Goal: Transaction & Acquisition: Purchase product/service

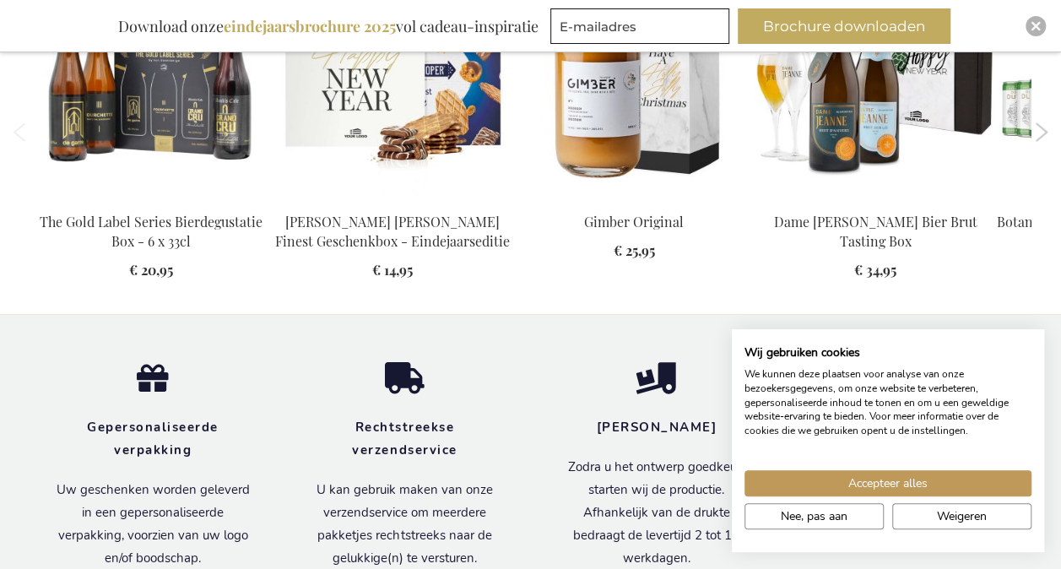
scroll to position [1711, 0]
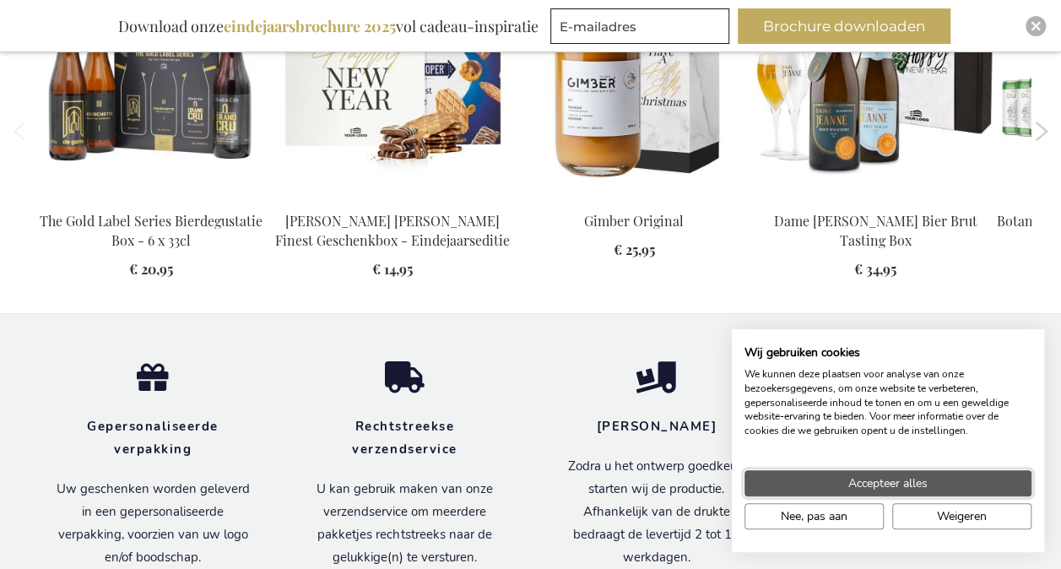
click at [930, 479] on button "Accepteer alles" at bounding box center [887, 483] width 287 height 26
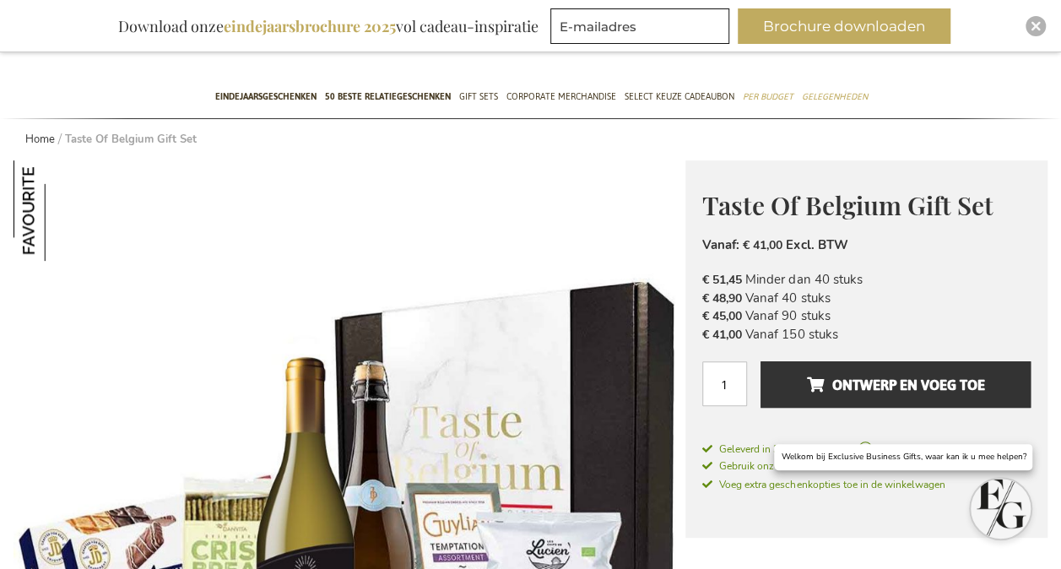
scroll to position [0, 0]
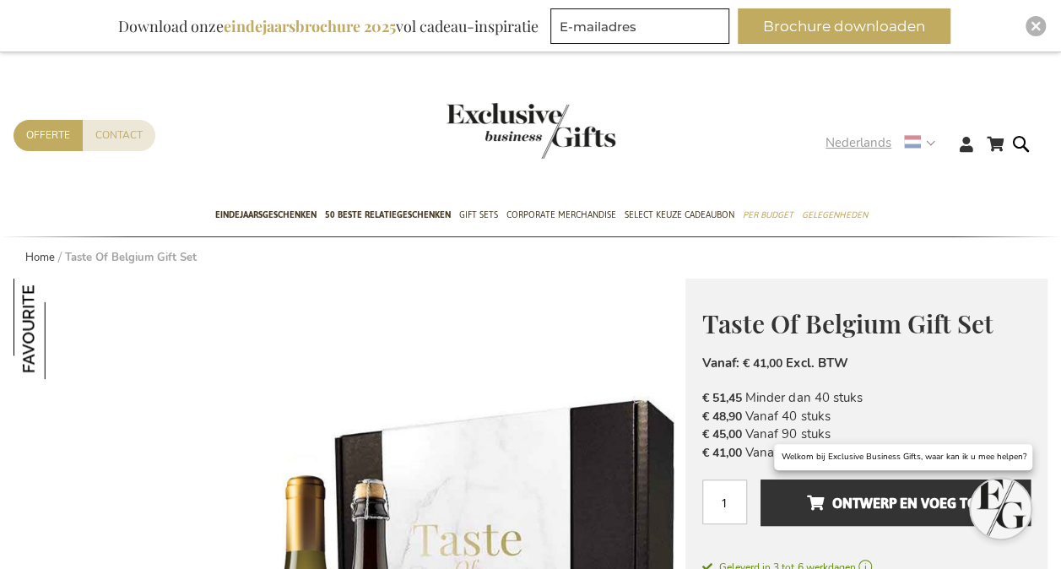
click at [928, 142] on strong "Nederlands" at bounding box center [879, 142] width 108 height 19
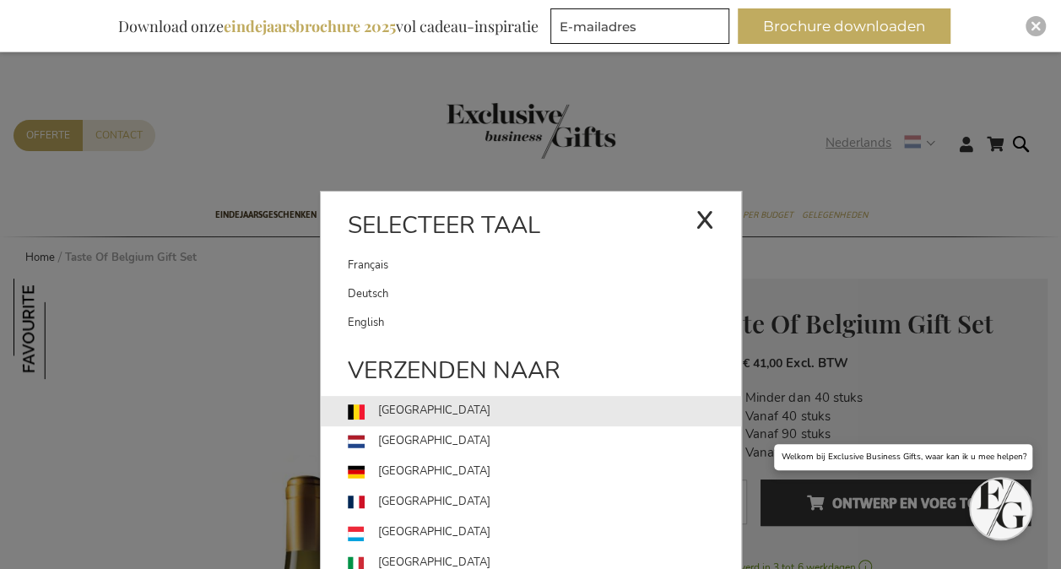
click at [539, 409] on link "België" at bounding box center [544, 411] width 393 height 30
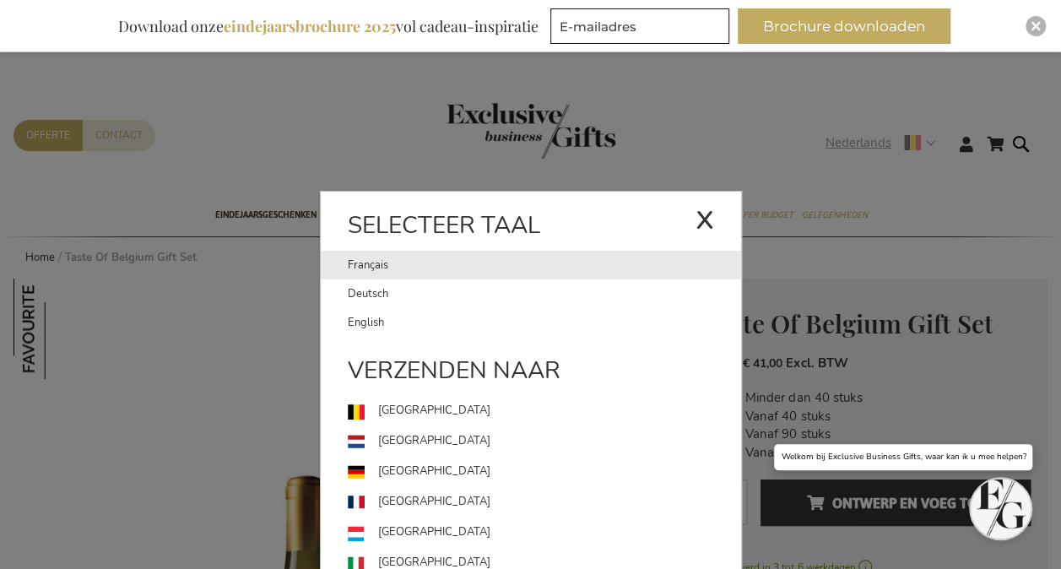
click at [375, 271] on link "Français" at bounding box center [522, 265] width 348 height 29
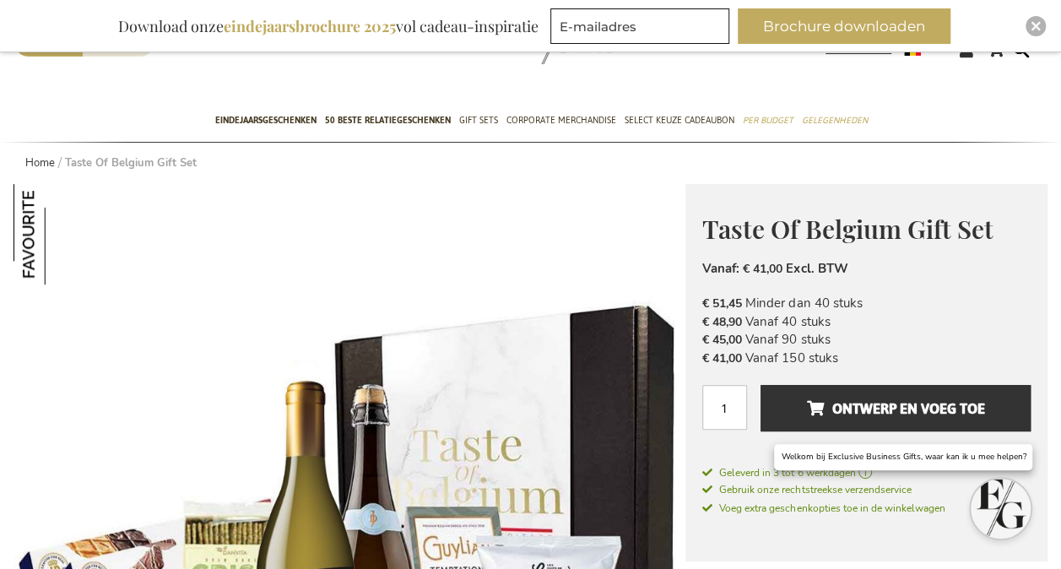
scroll to position [131, 0]
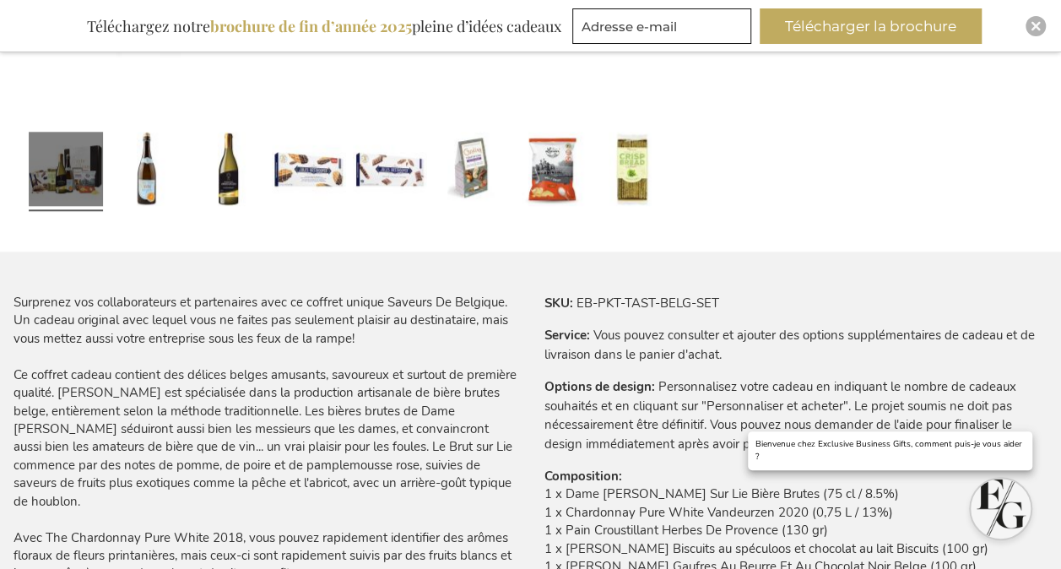
scroll to position [831, 0]
click at [931, 27] on button "Télécharger la brochure" at bounding box center [871, 25] width 222 height 35
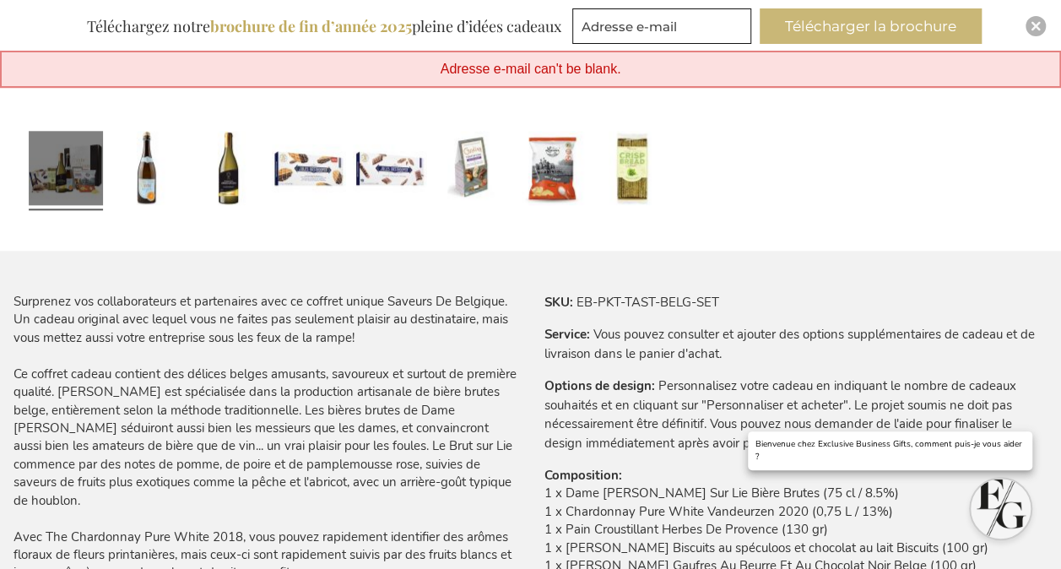
click at [895, 24] on button "Télécharger la brochure" at bounding box center [871, 25] width 222 height 35
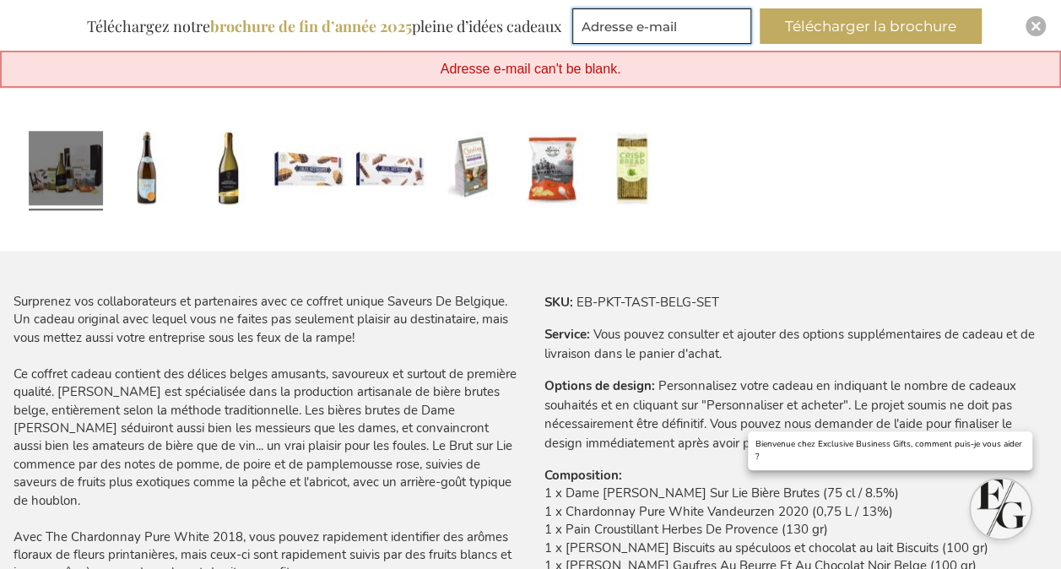
click at [681, 41] on input "Adresse e-mail" at bounding box center [661, 25] width 179 height 35
type input "marie.querton@ascencio.be"
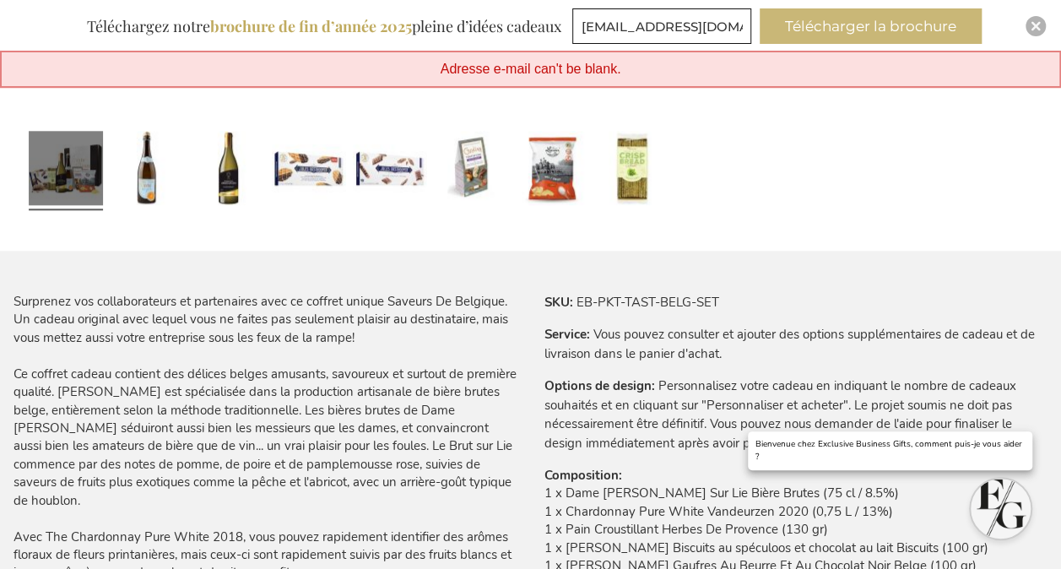
click at [923, 24] on button "Télécharger la brochure" at bounding box center [871, 25] width 222 height 35
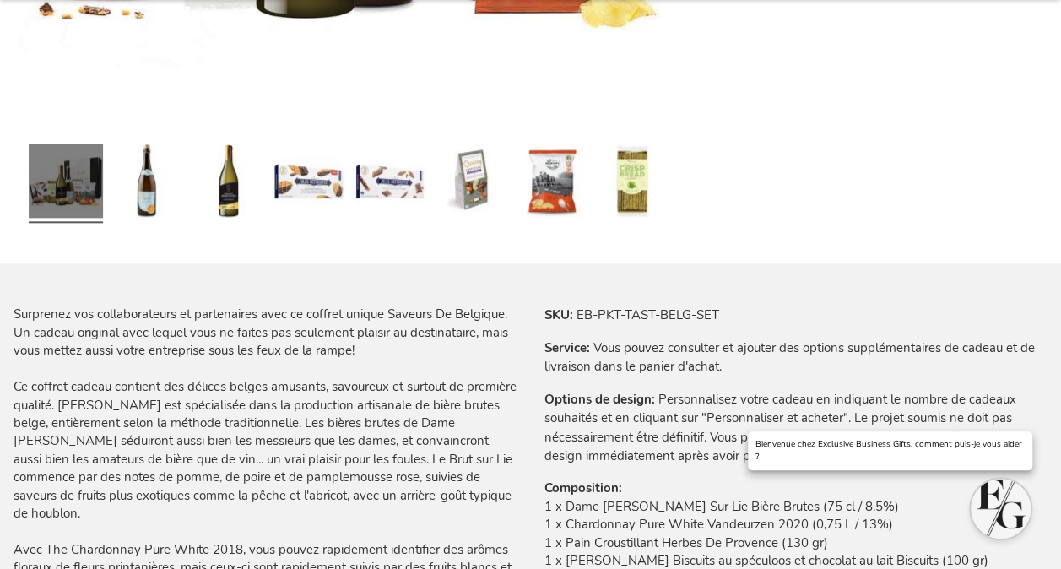
scroll to position [778, 0]
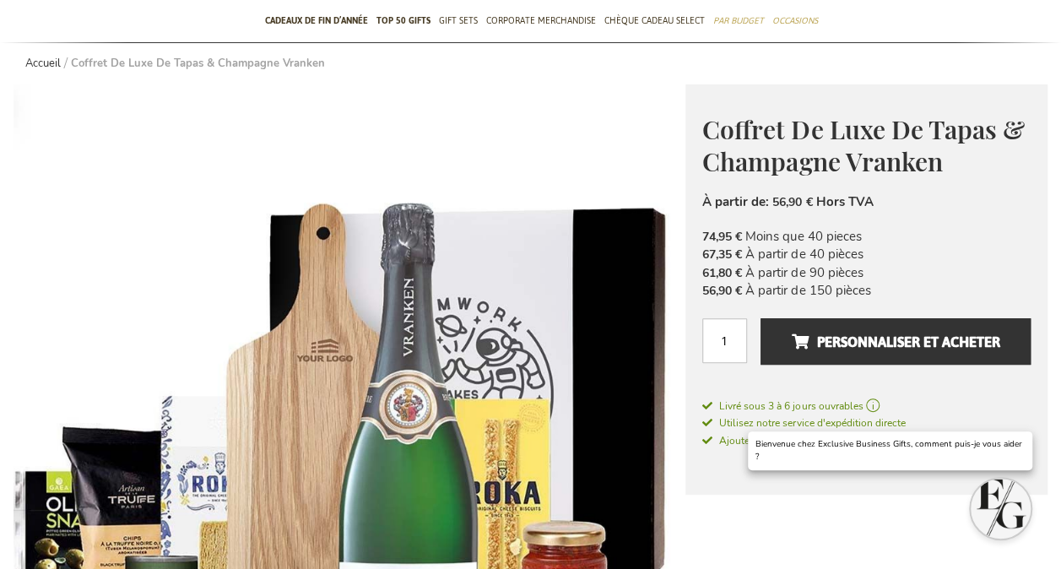
scroll to position [139, 0]
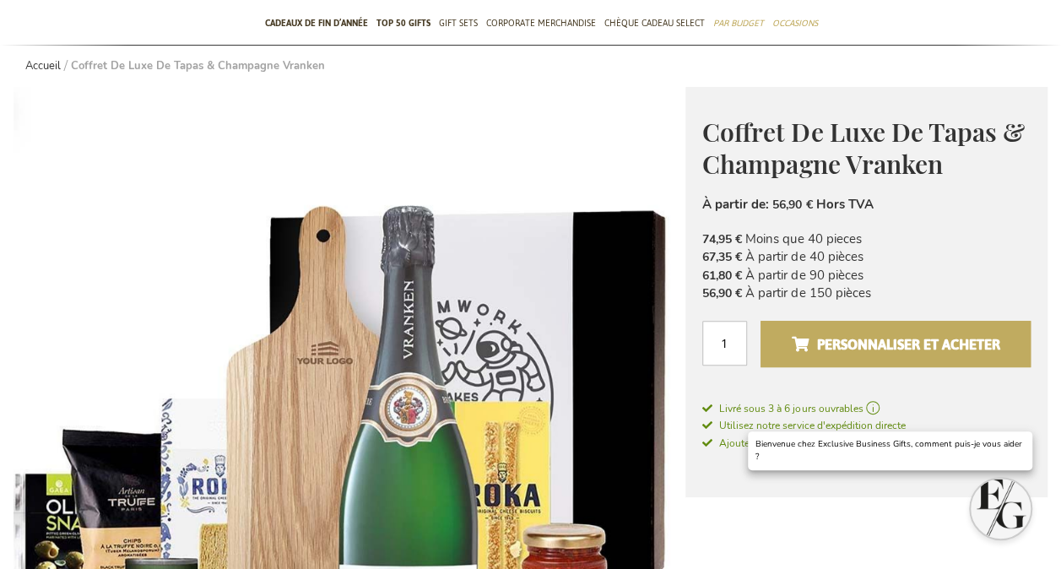
click at [804, 326] on button "Personnaliser et acheter" at bounding box center [895, 344] width 270 height 46
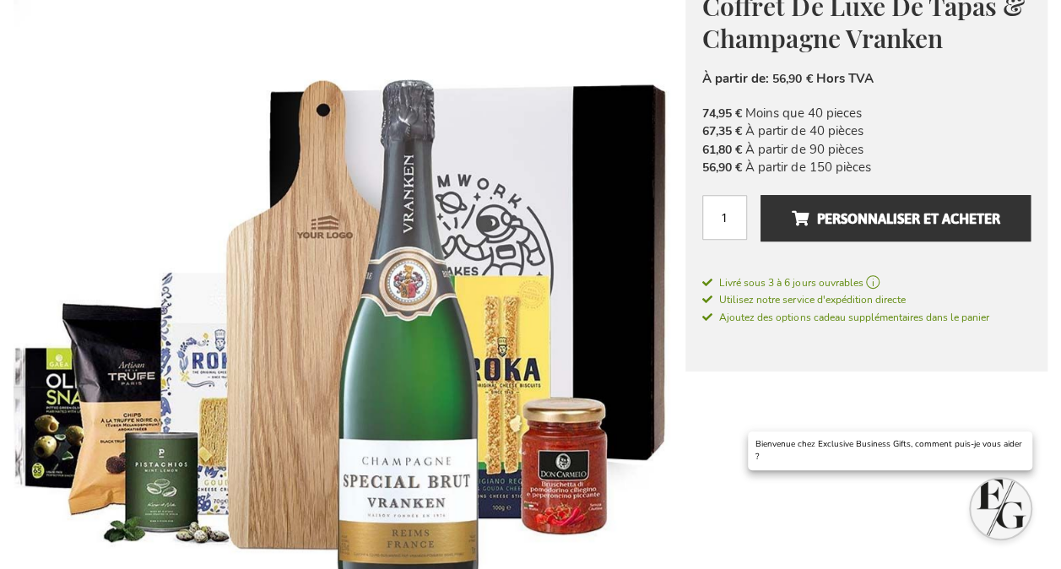
scroll to position [266, 0]
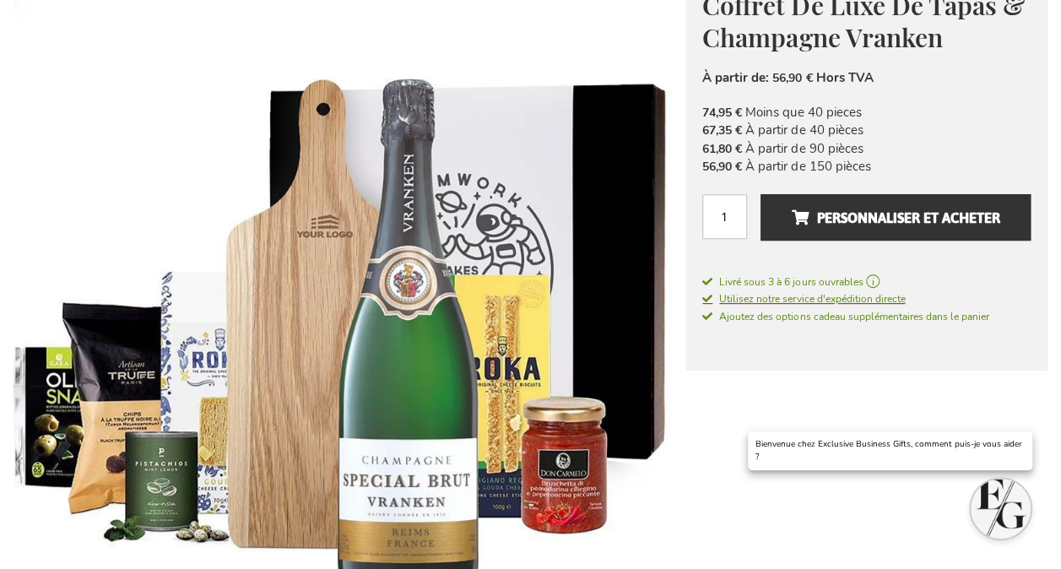
click at [851, 300] on span "Utilisez notre service d'expédition directe" at bounding box center [803, 299] width 203 height 14
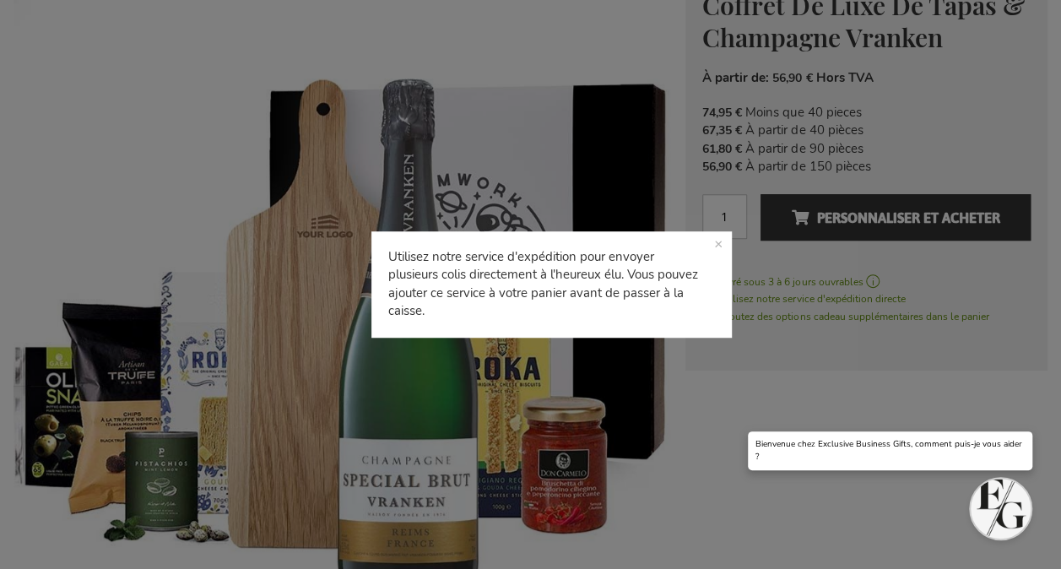
click at [842, 393] on div "Utilisez notre service d'expédition pour envoyer plusieurs colis directement à …" at bounding box center [530, 284] width 1061 height 569
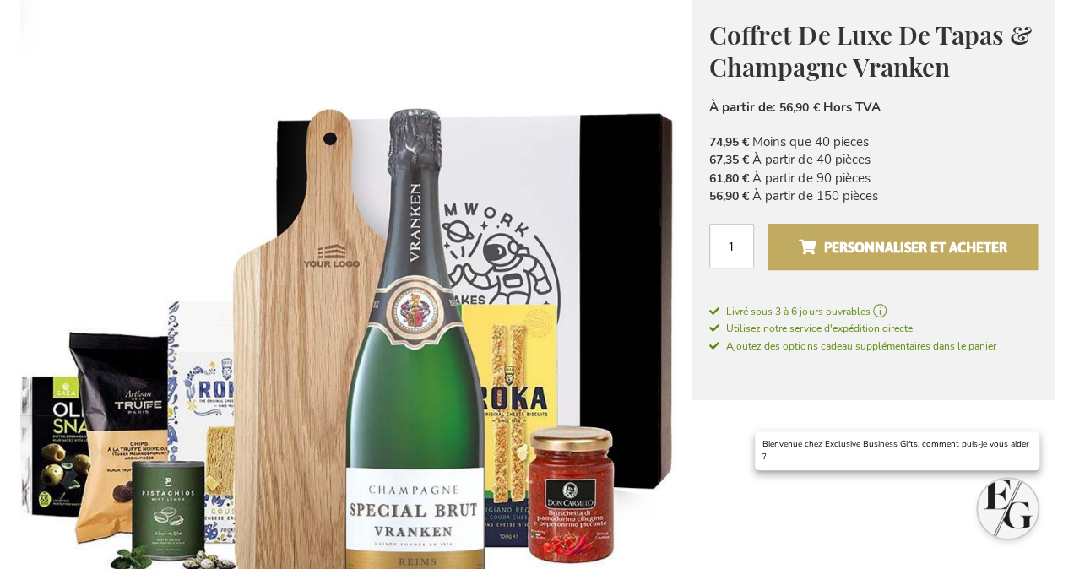
scroll to position [251, 0]
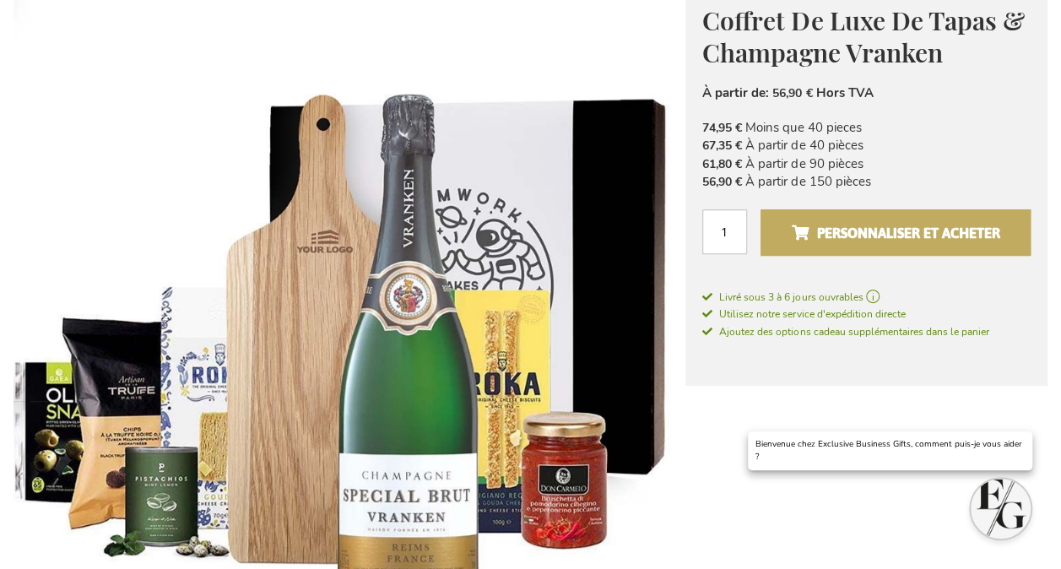
click at [900, 227] on span "Personnaliser et acheter" at bounding box center [896, 232] width 208 height 27
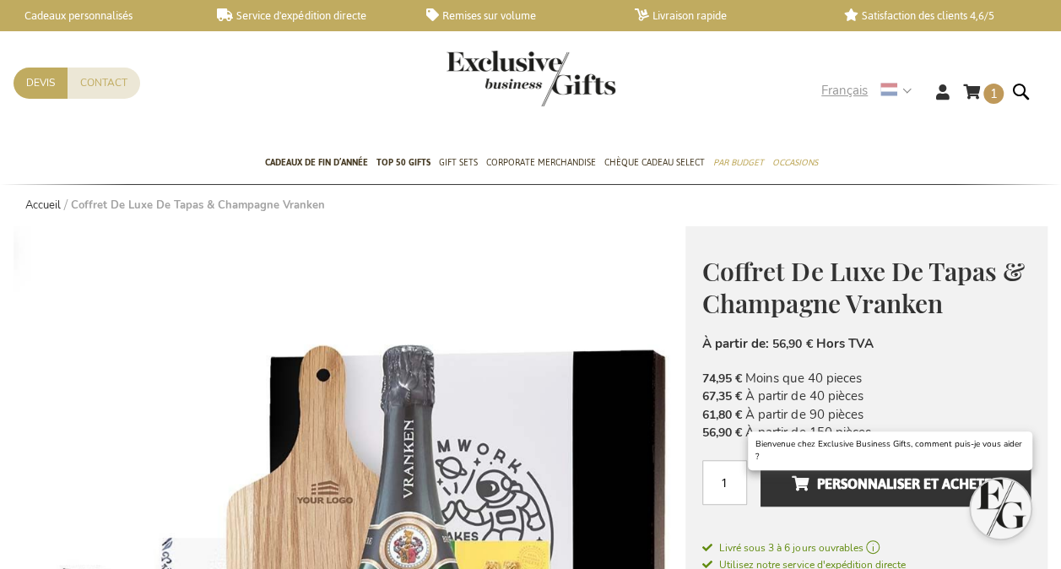
click at [910, 89] on strong "Français" at bounding box center [865, 90] width 89 height 19
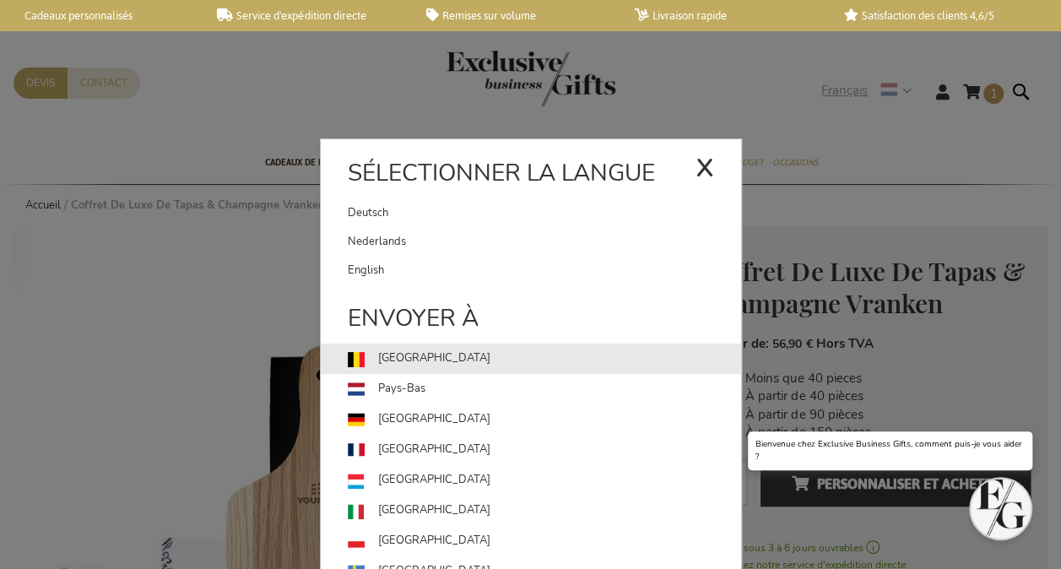
click at [449, 354] on link "[GEOGRAPHIC_DATA]" at bounding box center [544, 359] width 393 height 30
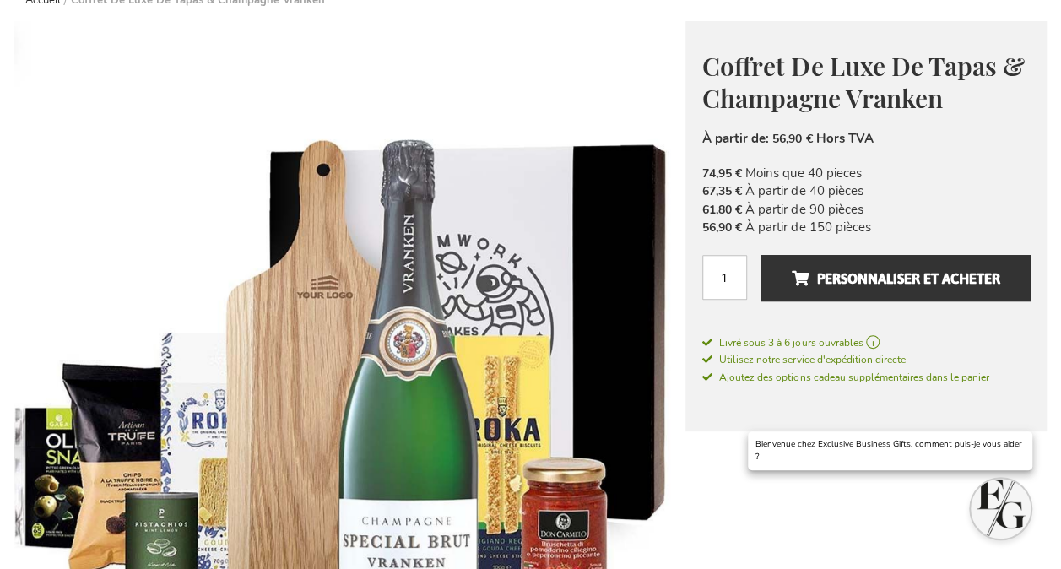
scroll to position [206, 0]
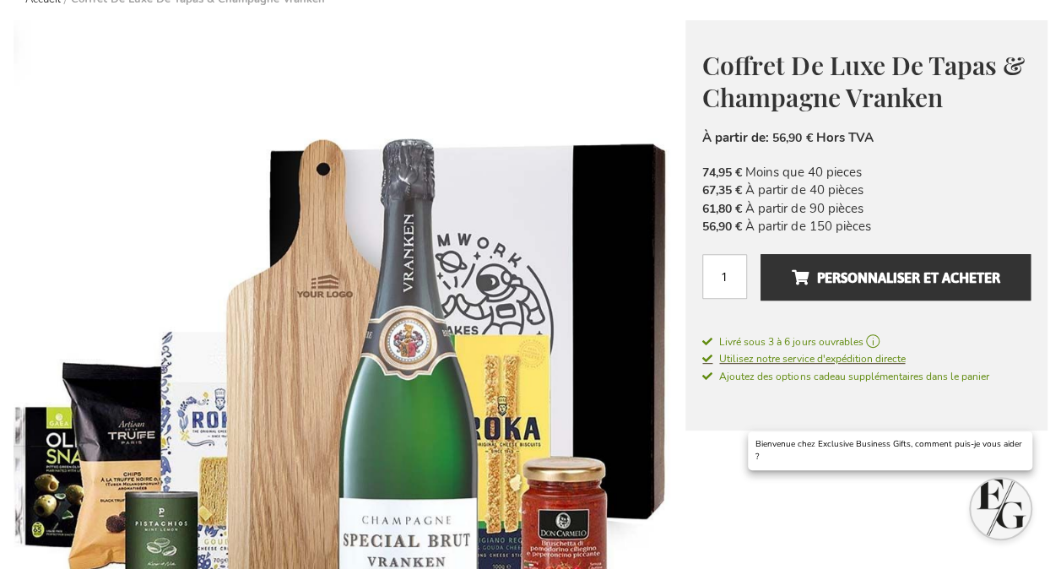
click at [871, 361] on span "Utilisez notre service d'expédition directe" at bounding box center [803, 359] width 203 height 14
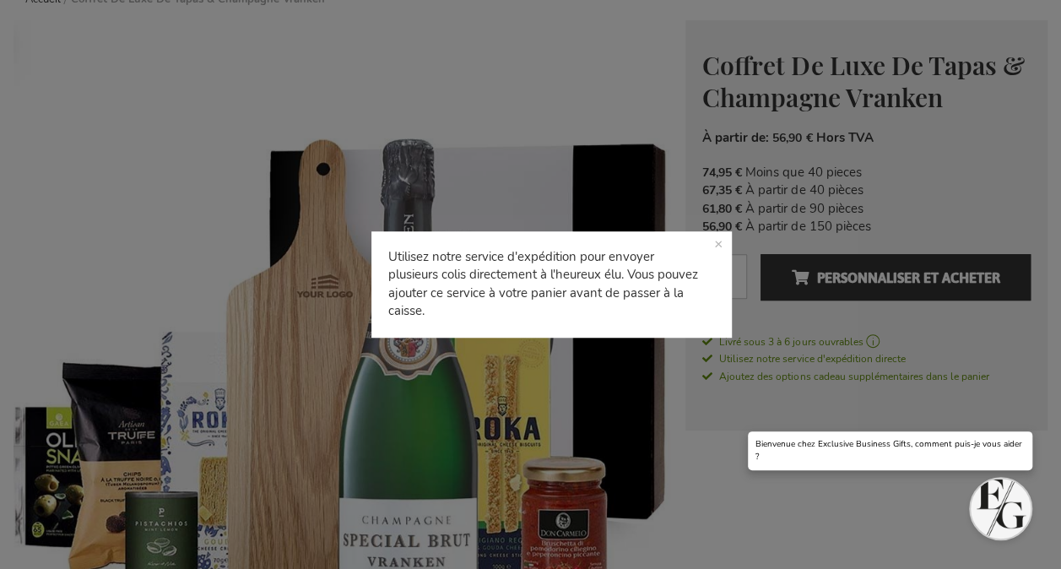
click at [997, 225] on div "Utilisez notre service d'expédition pour envoyer plusieurs colis directement à …" at bounding box center [530, 284] width 1061 height 569
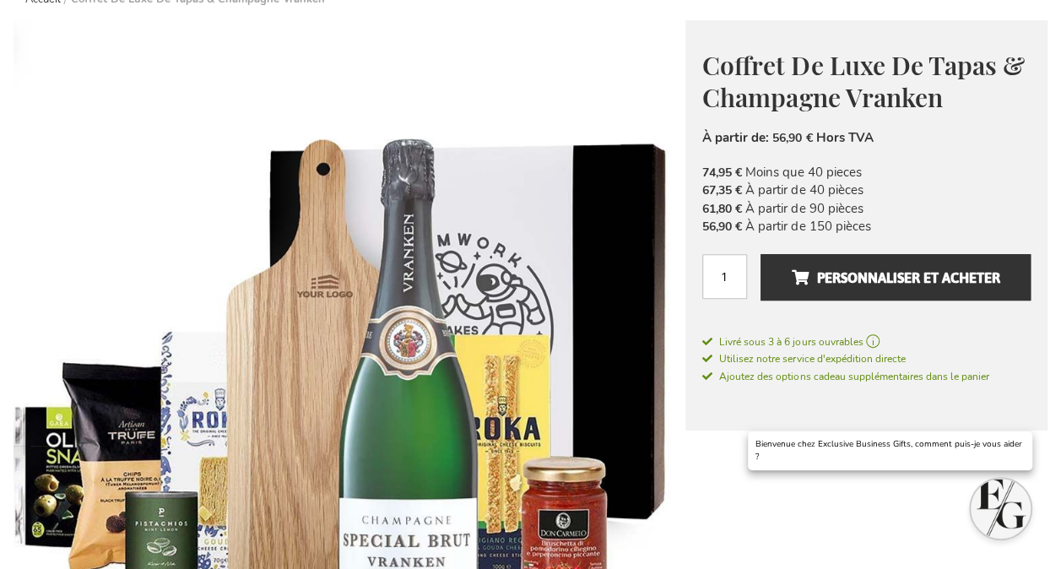
scroll to position [0, 0]
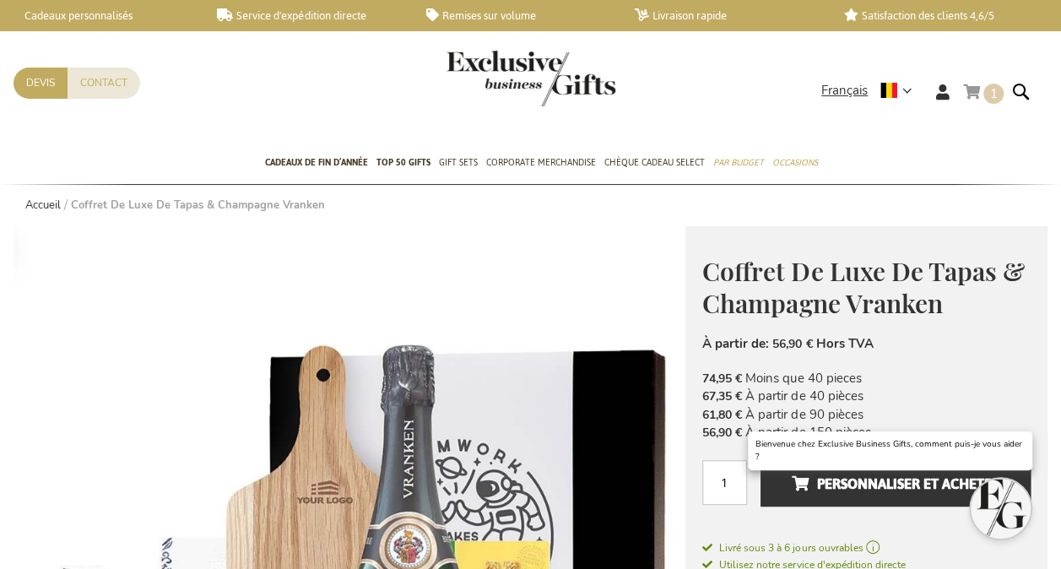
click at [981, 92] on link "Mon panier 1 1 items" at bounding box center [983, 95] width 41 height 28
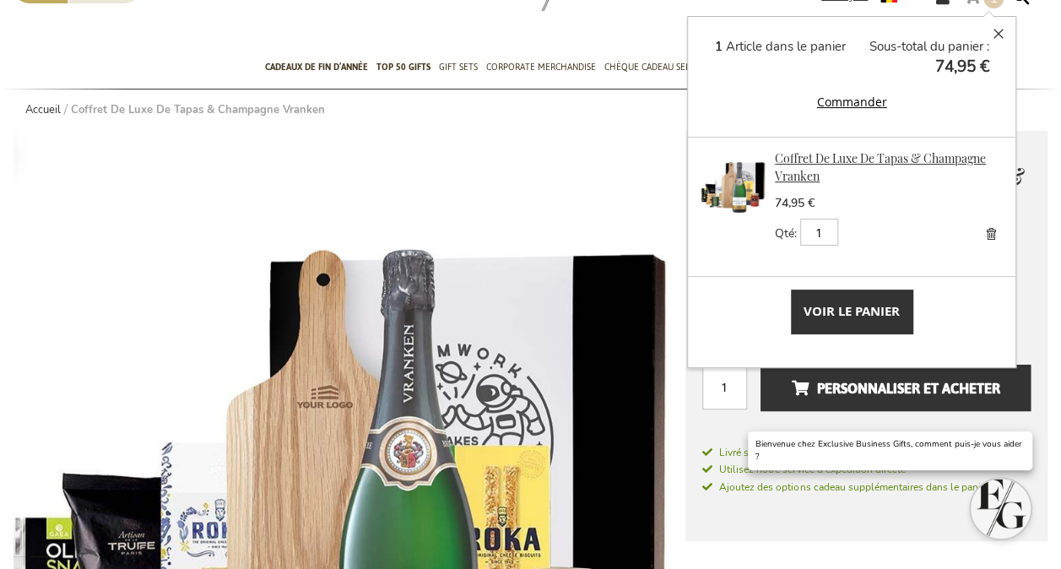
scroll to position [97, 0]
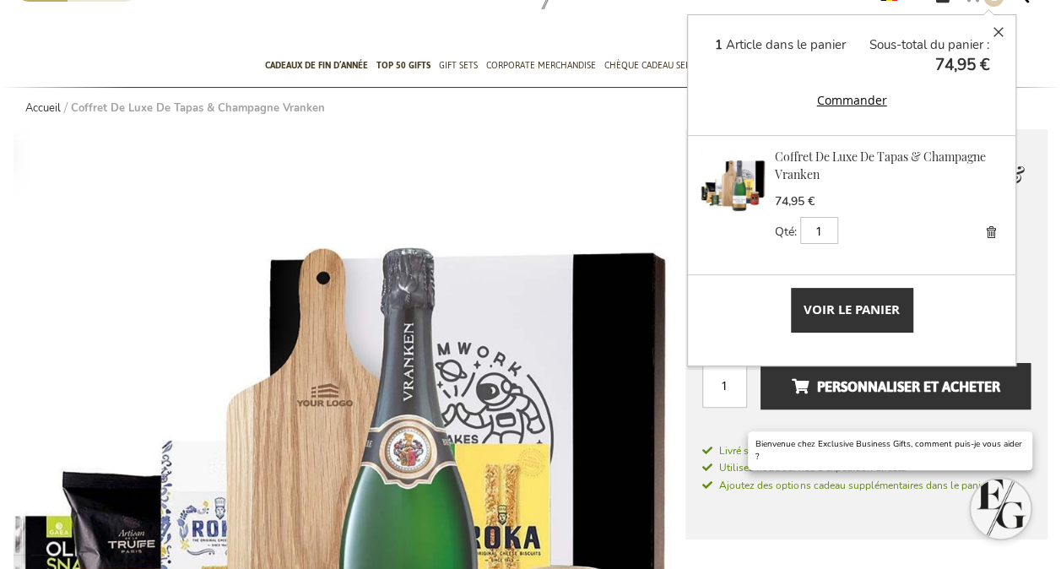
click at [859, 306] on span "Voir le panier" at bounding box center [852, 309] width 96 height 18
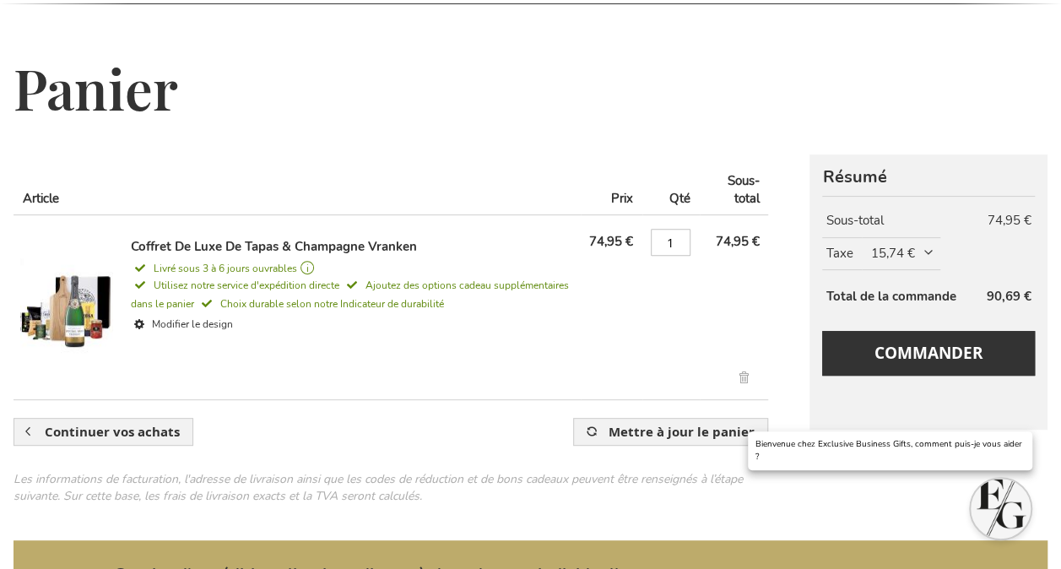
scroll to position [183, 0]
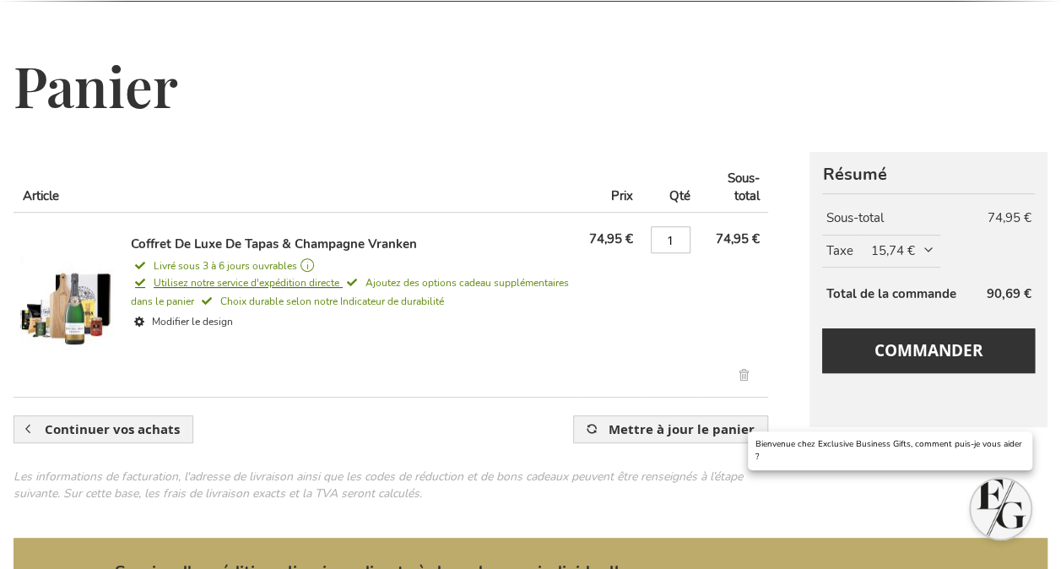
click at [295, 284] on span "Utilisez notre service d'expédition directe" at bounding box center [235, 283] width 208 height 14
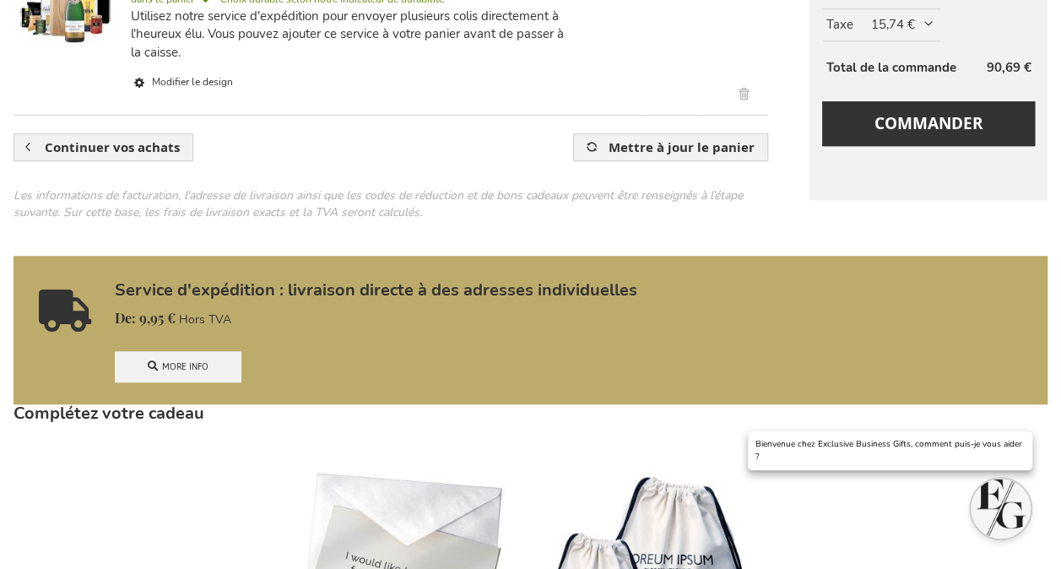
scroll to position [492, 0]
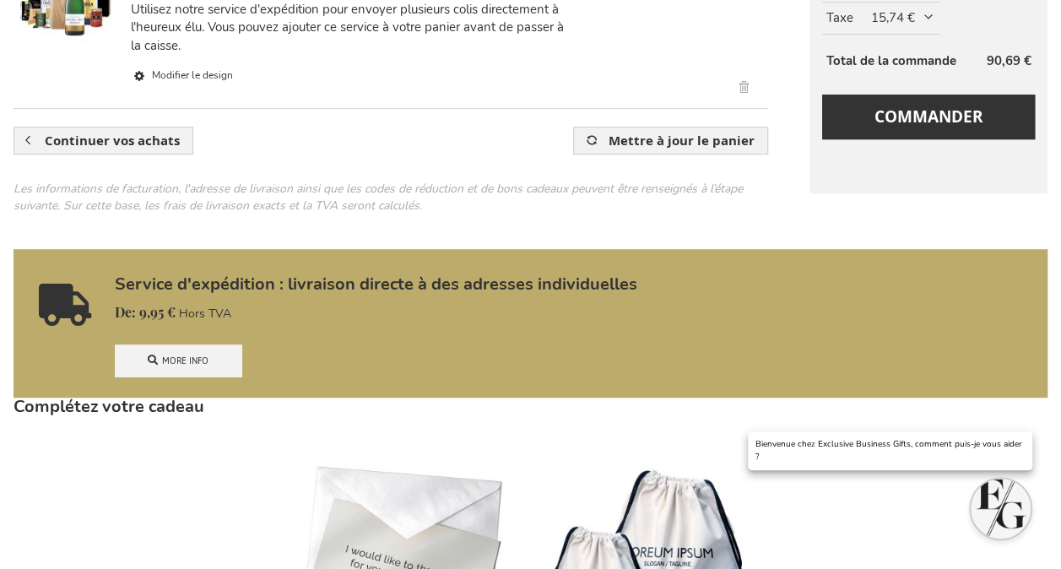
click at [140, 363] on link "More info" at bounding box center [178, 360] width 127 height 32
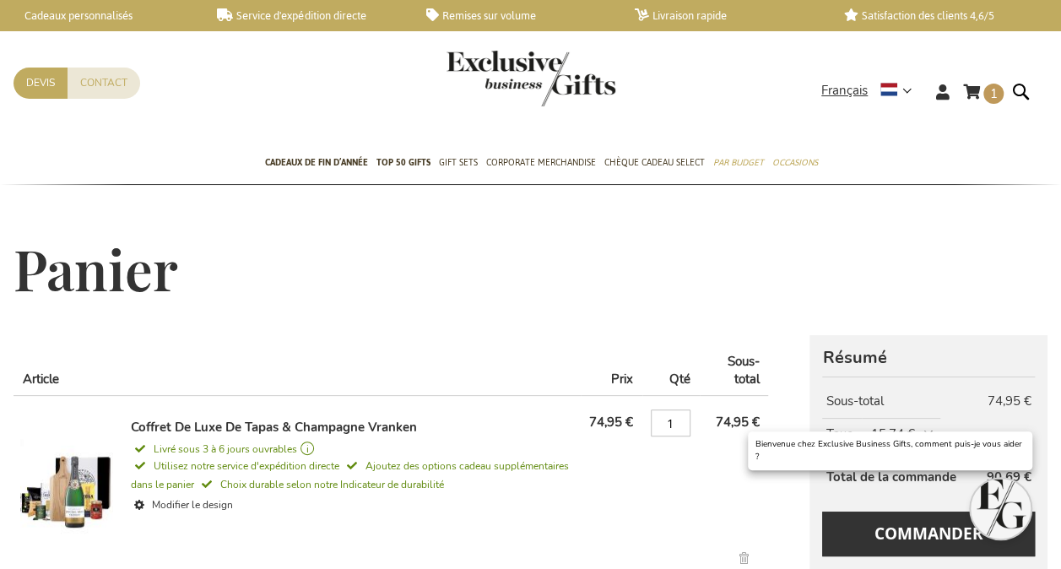
click at [68, 483] on img at bounding box center [66, 486] width 93 height 135
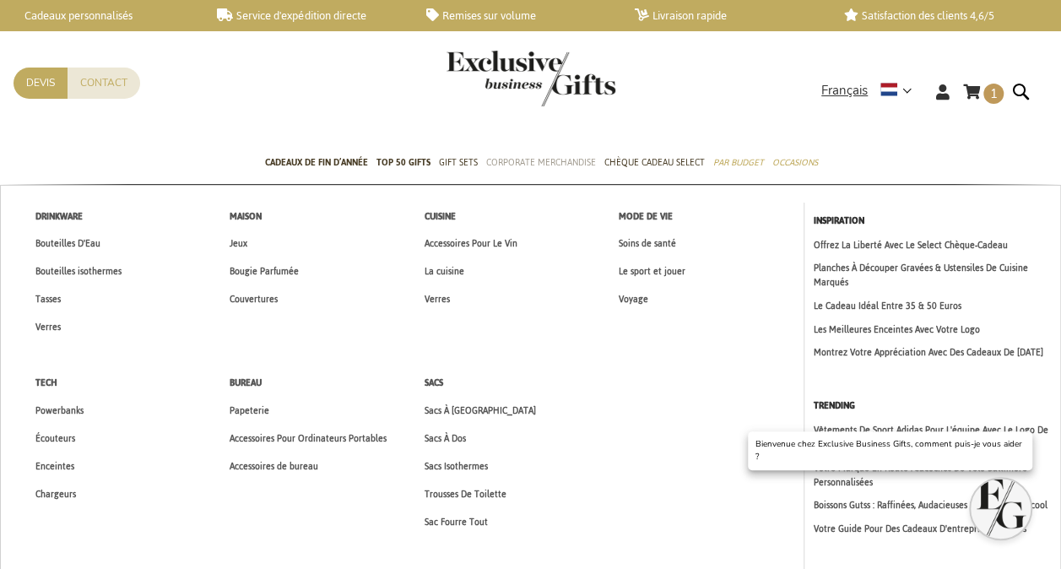
click at [542, 159] on span "Corporate Merchandise" at bounding box center [541, 163] width 110 height 18
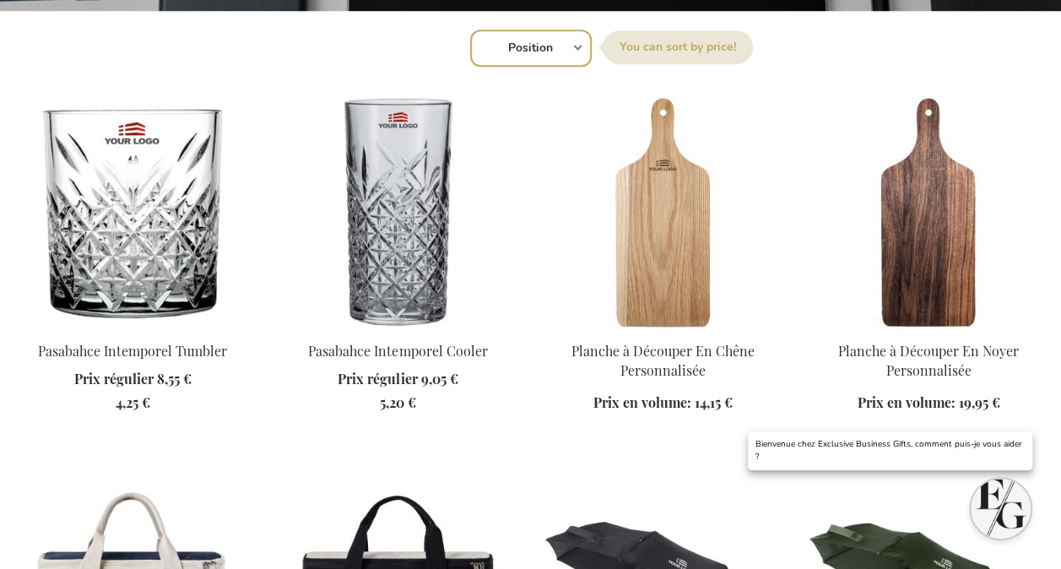
scroll to position [639, 0]
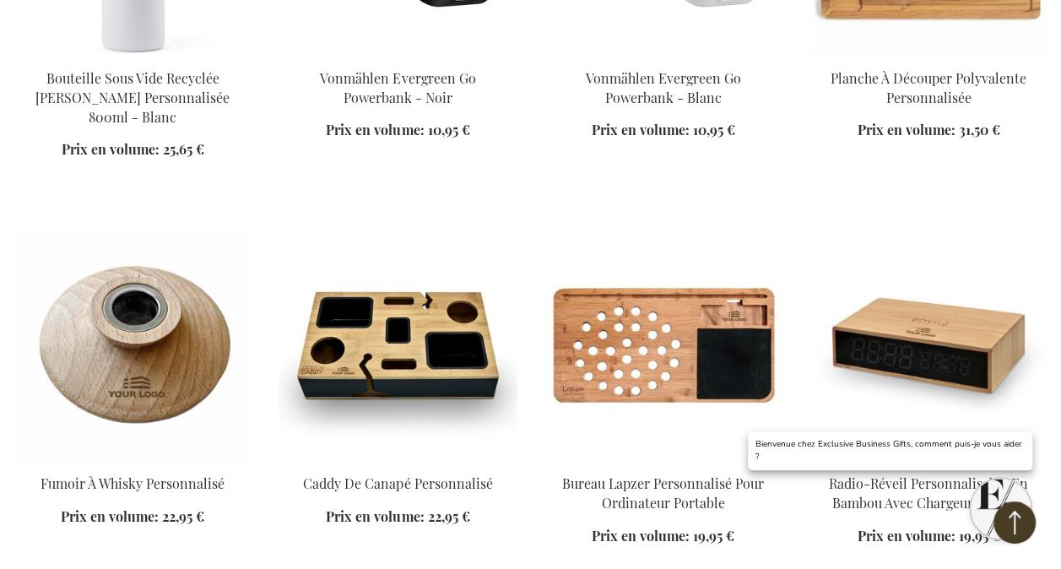
scroll to position [4181, 0]
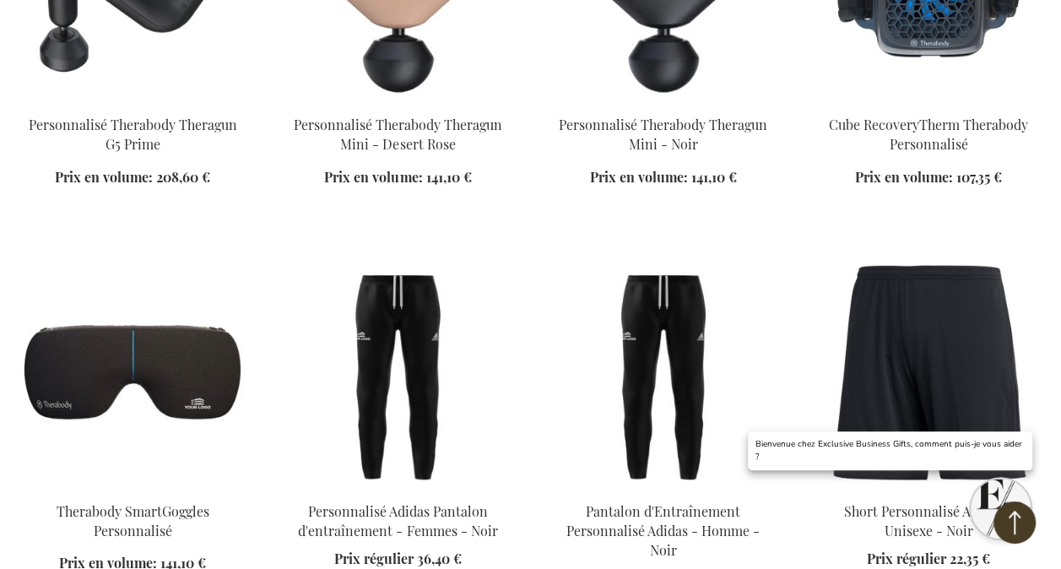
scroll to position [6848, 0]
